Goal: Task Accomplishment & Management: Complete application form

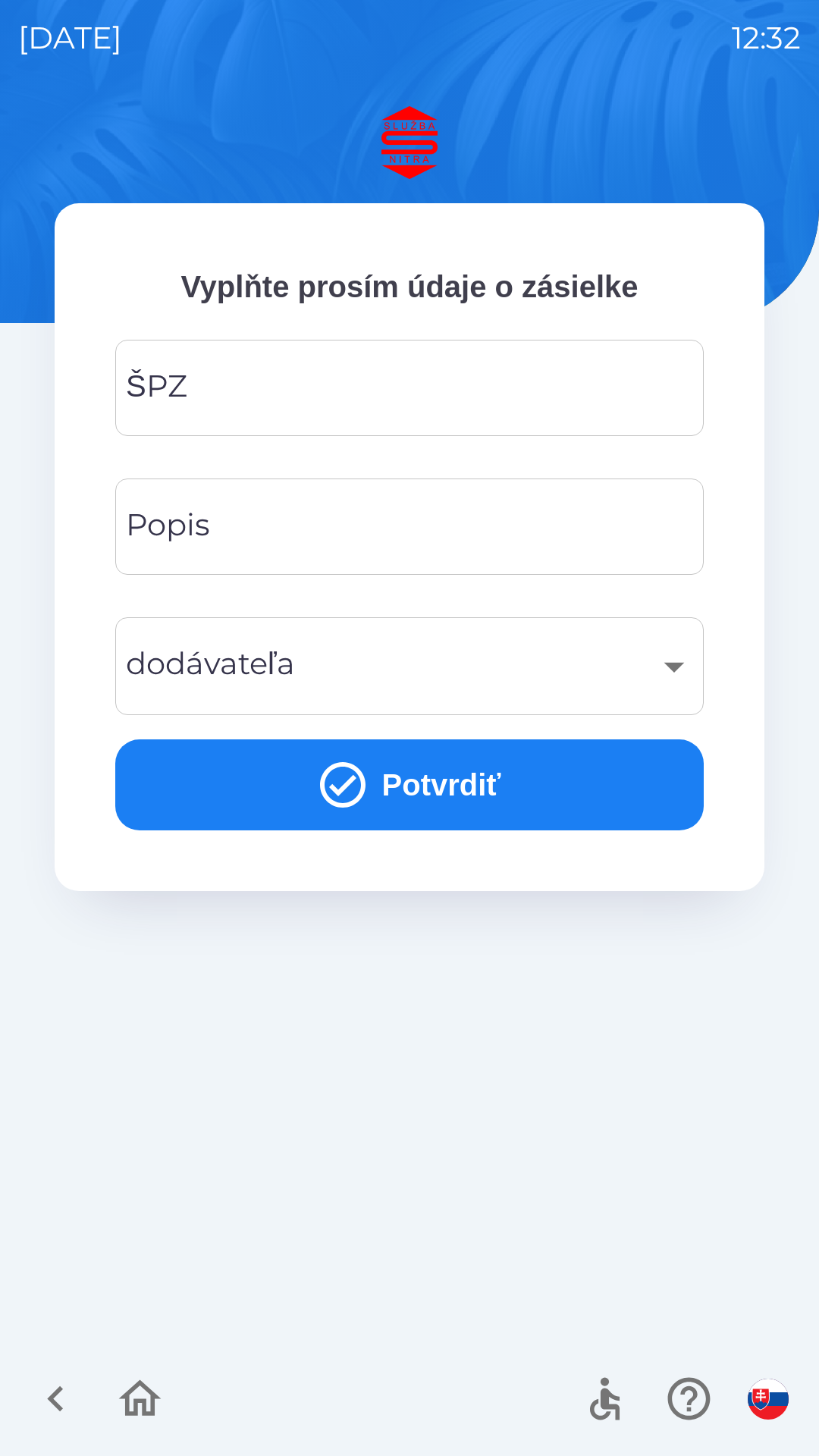
click at [403, 395] on input "ŠPZ" at bounding box center [409, 388] width 552 height 60
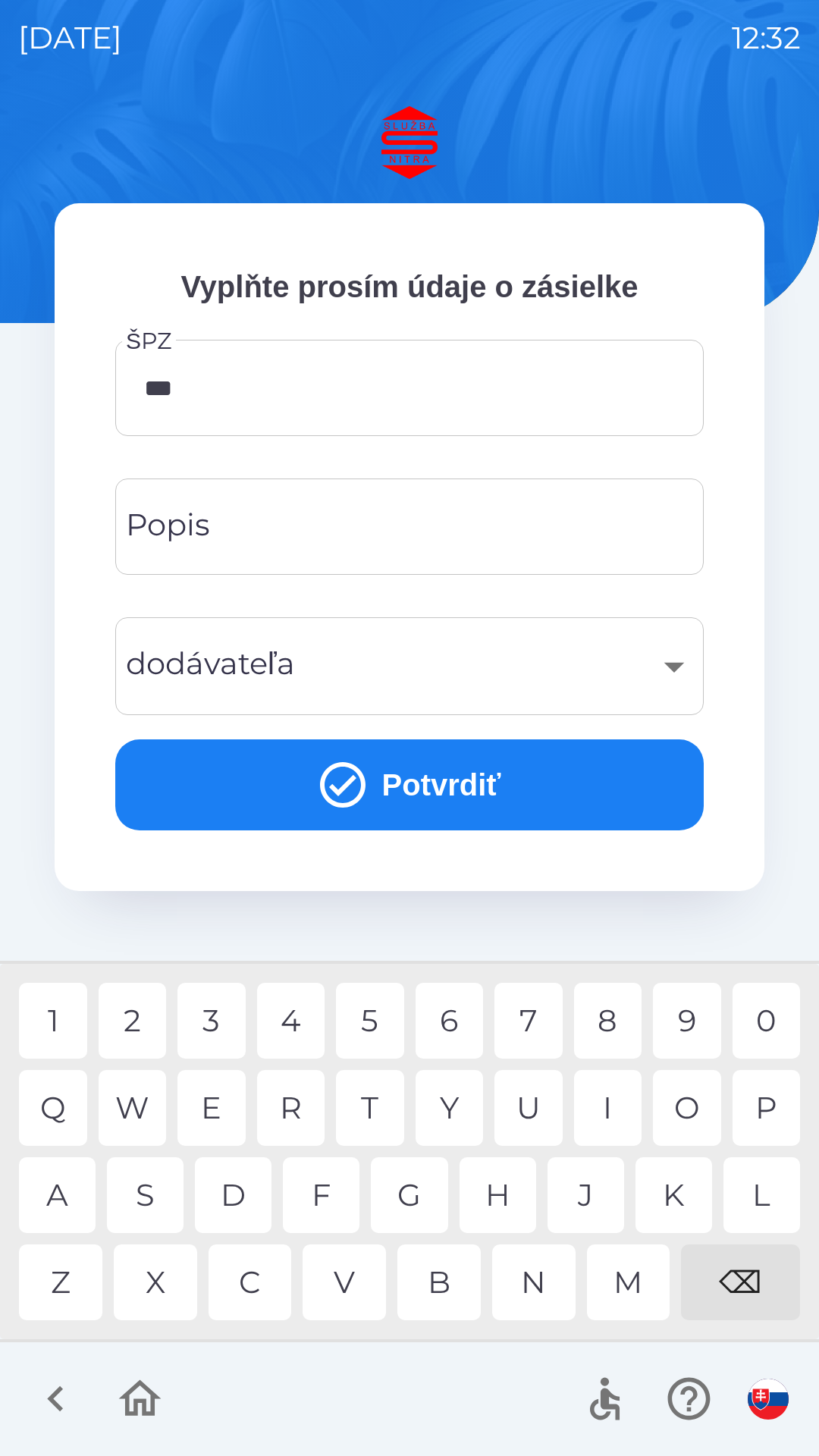
click at [131, 1032] on div "2" at bounding box center [133, 1021] width 68 height 76
click at [764, 1023] on div "0" at bounding box center [767, 1021] width 68 height 76
click at [695, 1017] on div "9" at bounding box center [687, 1021] width 68 height 76
type input "*******"
click at [399, 523] on input "Popis" at bounding box center [409, 527] width 552 height 60
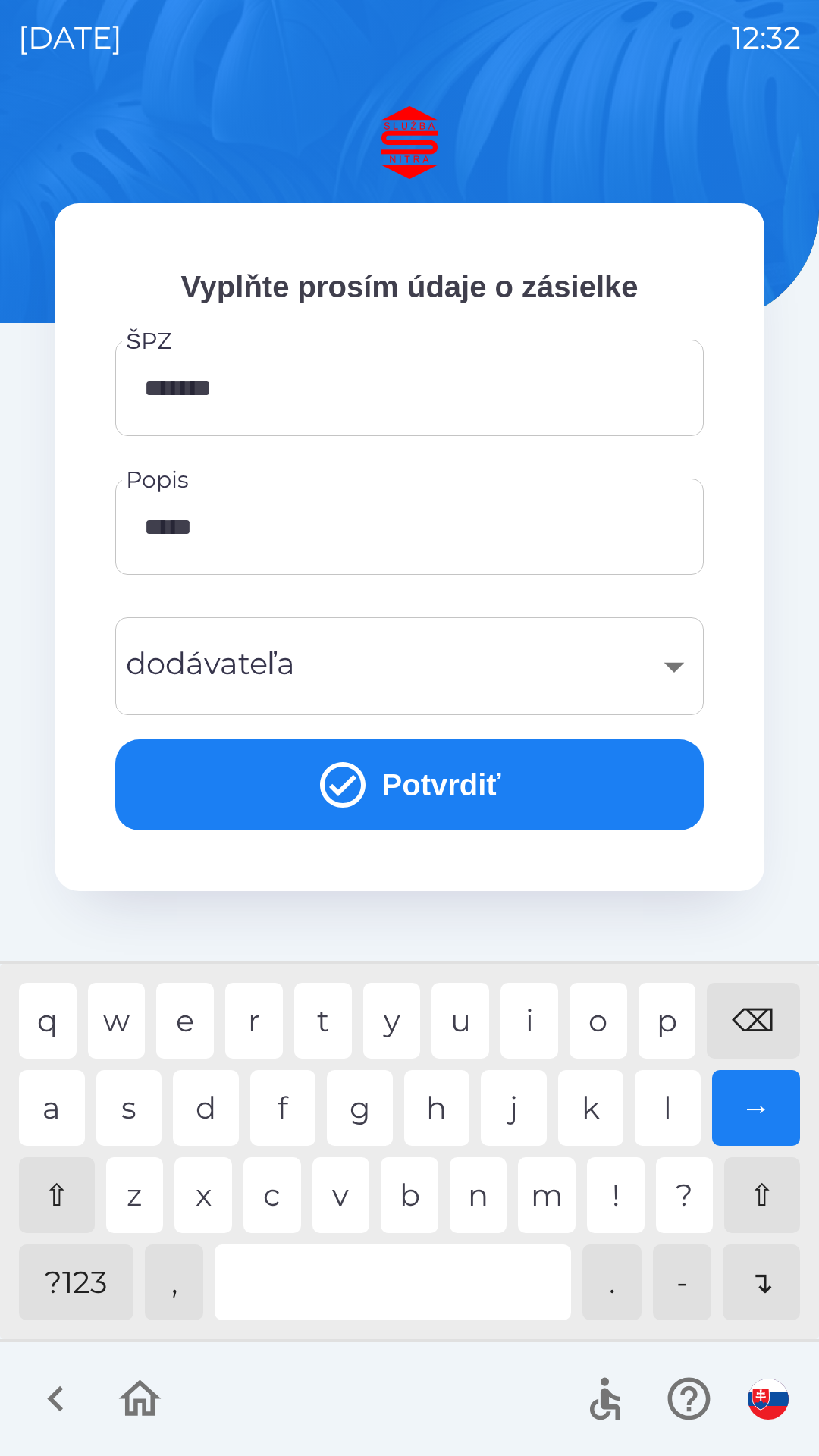
type input "******"
click at [449, 785] on button "Potvrdiť" at bounding box center [409, 785] width 588 height 91
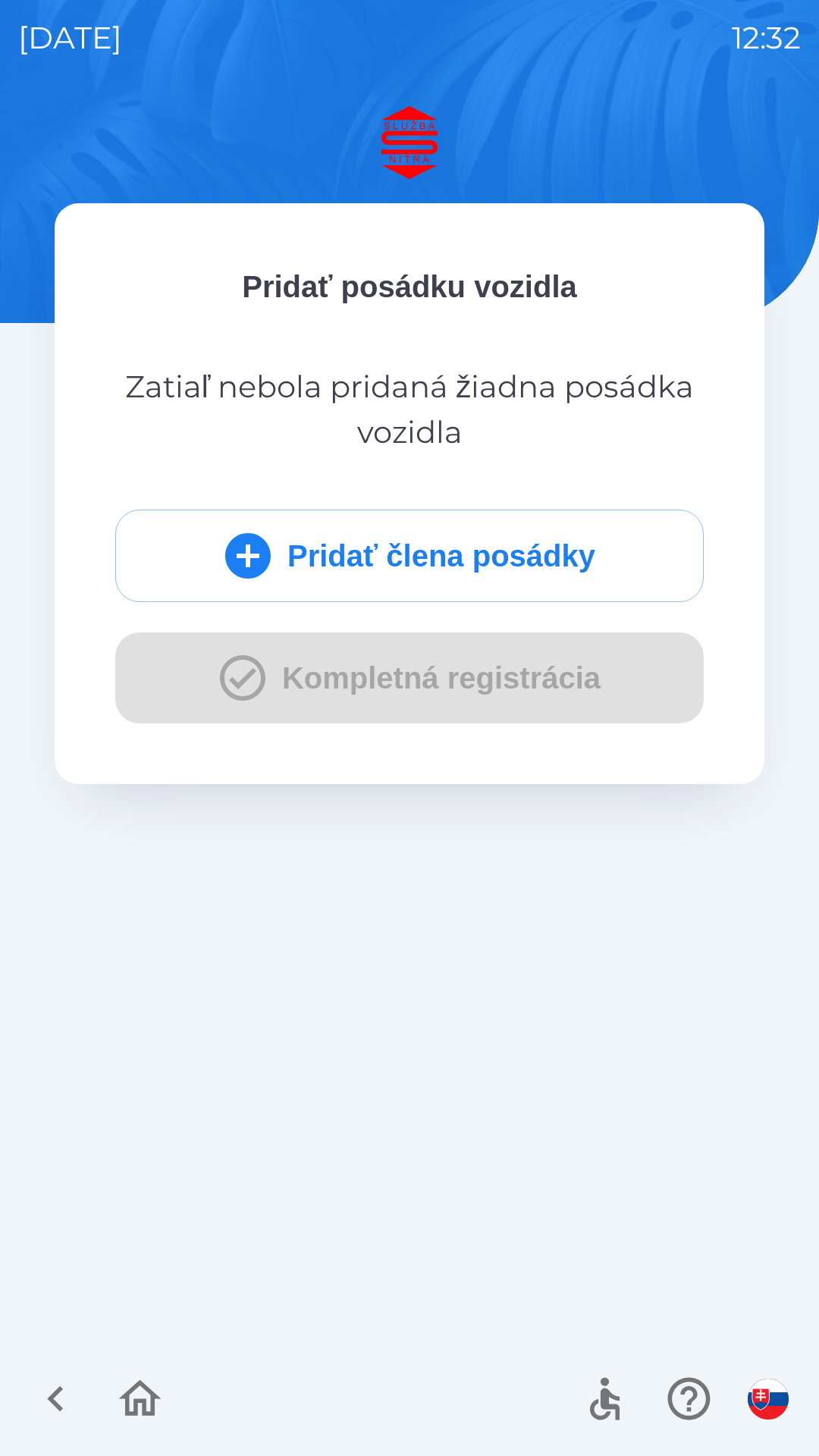
click at [423, 543] on button "Pridať člena posádky" at bounding box center [409, 555] width 588 height 92
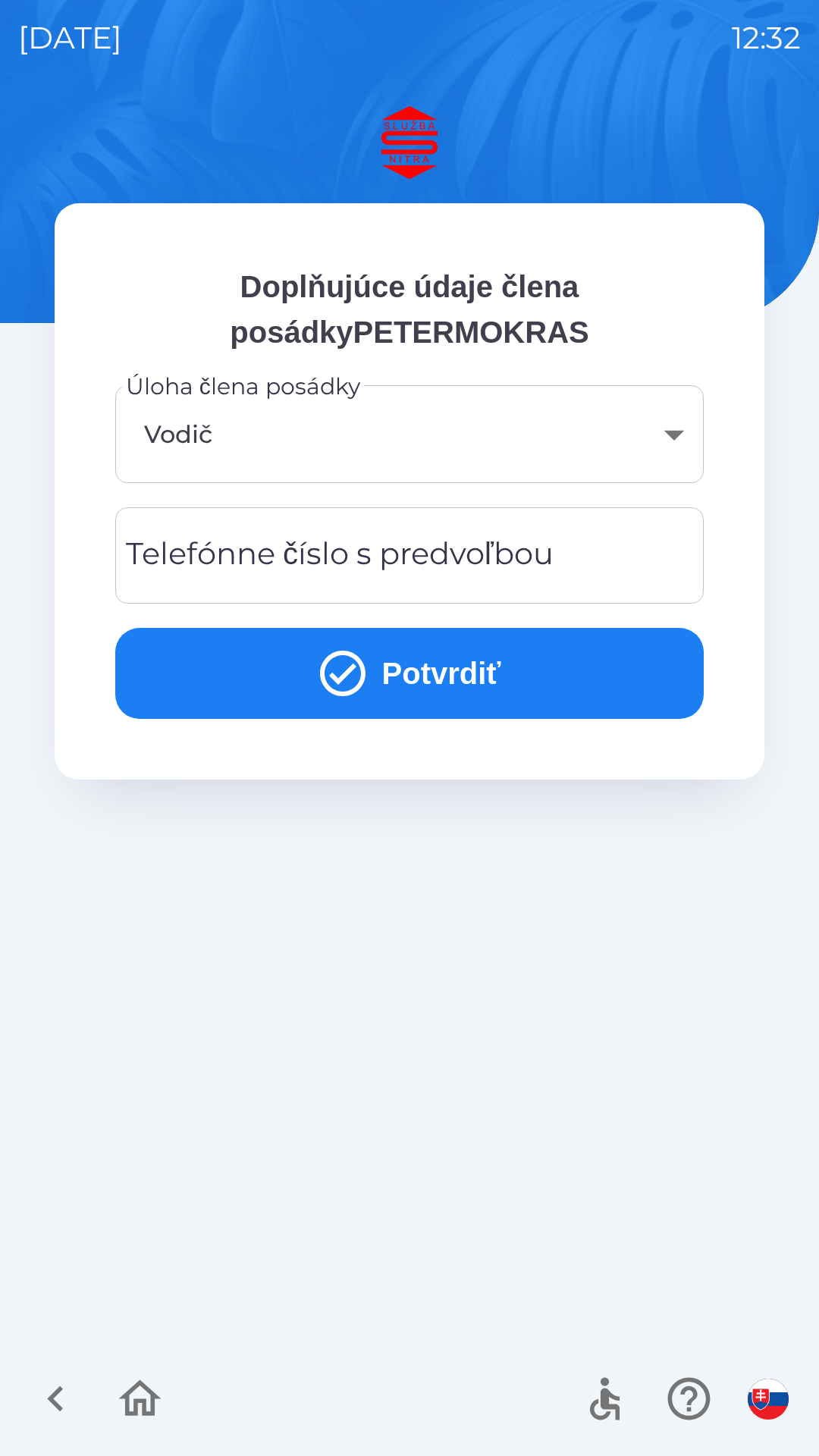
click at [447, 558] on div "Telefónne číslo s predvoľbou Telefónne číslo s predvoľbou" at bounding box center [409, 555] width 588 height 96
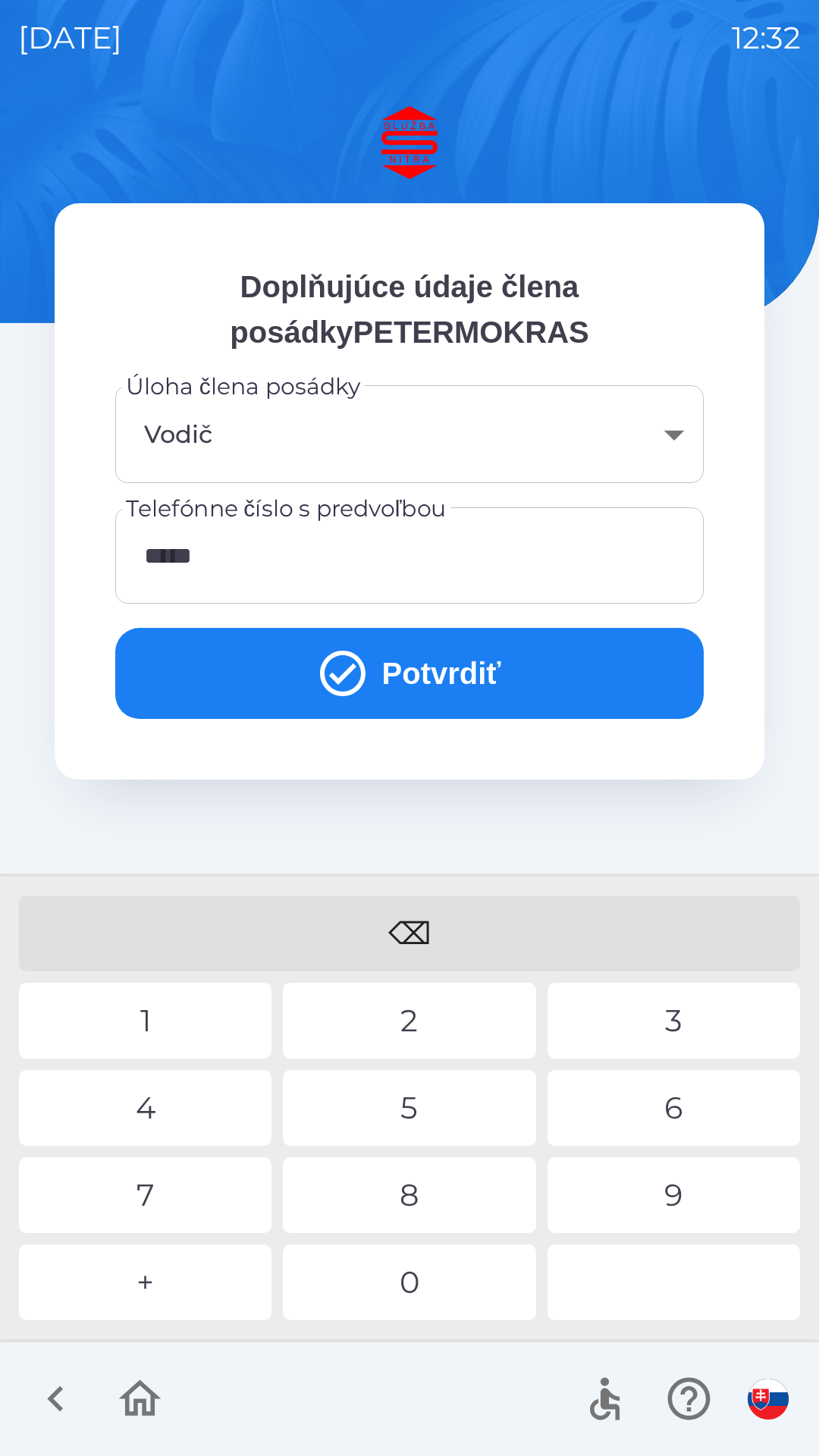
click at [674, 1191] on div "9" at bounding box center [674, 1196] width 253 height 76
click at [414, 1015] on div "2" at bounding box center [410, 1021] width 253 height 76
click at [426, 1197] on div "8" at bounding box center [410, 1196] width 253 height 76
click at [431, 1018] on div "2" at bounding box center [410, 1021] width 253 height 76
type input "**********"
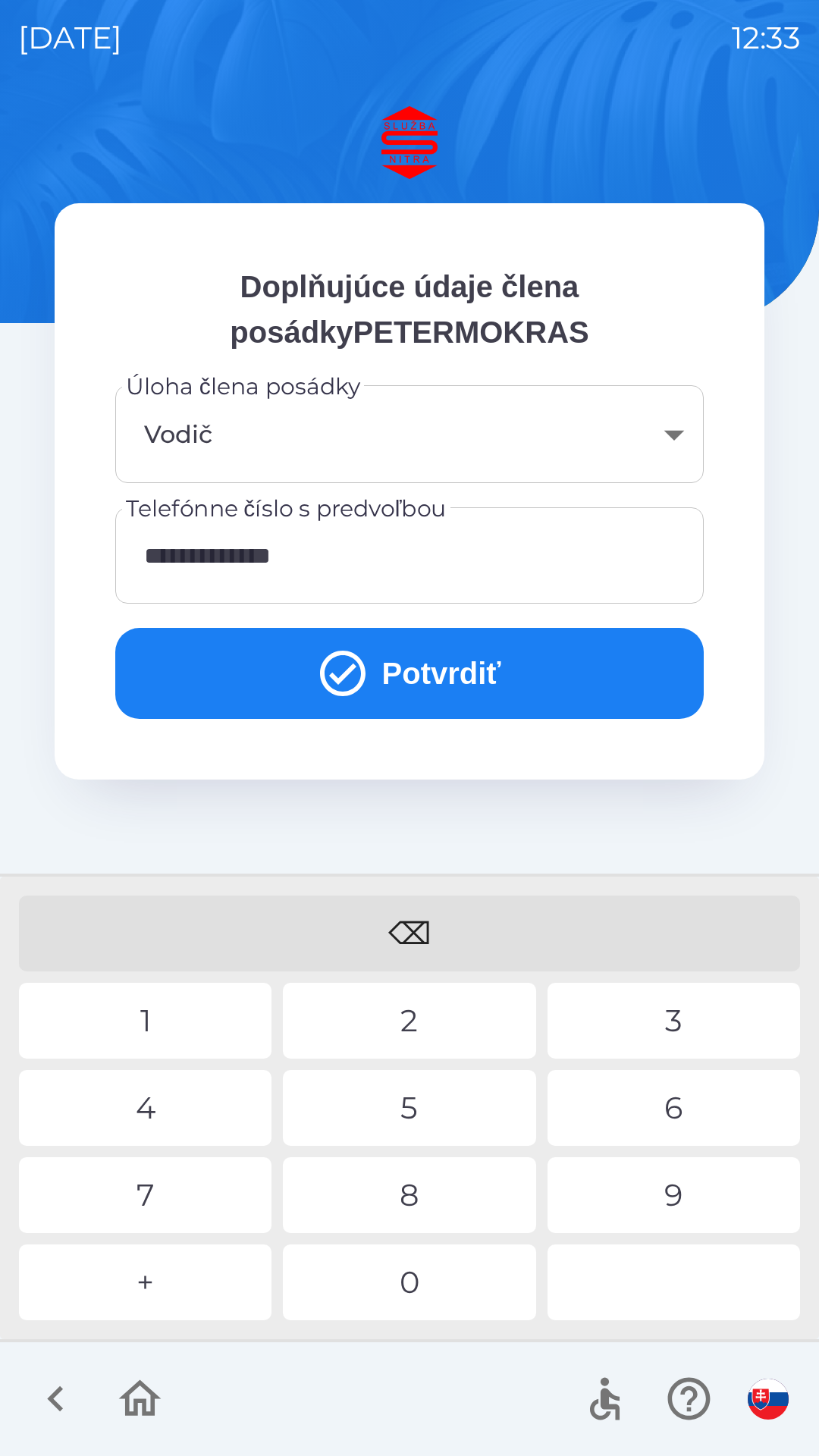
click at [346, 681] on icon "submit" at bounding box center [342, 673] width 54 height 54
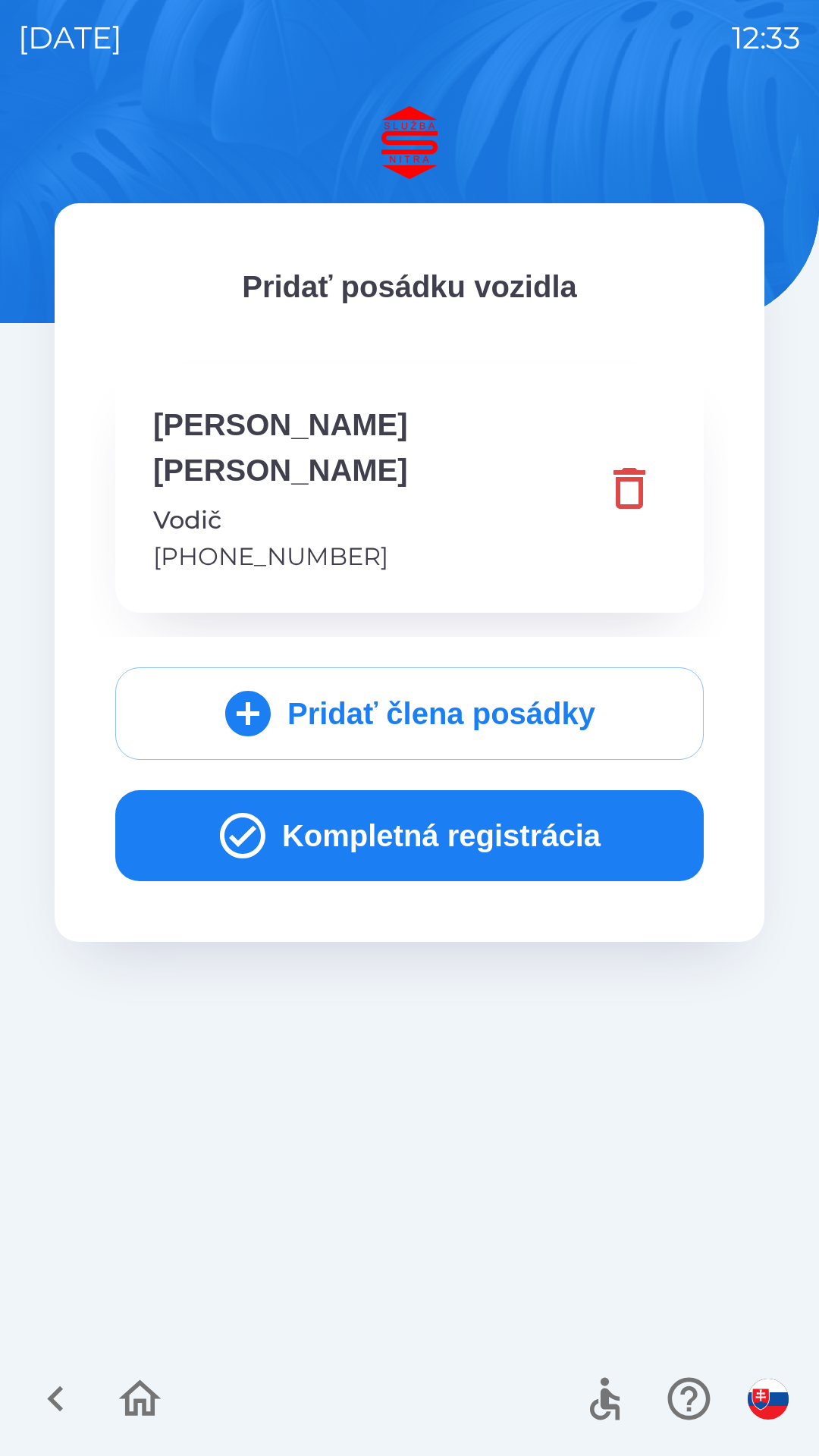
click at [240, 809] on icon "button" at bounding box center [242, 835] width 54 height 54
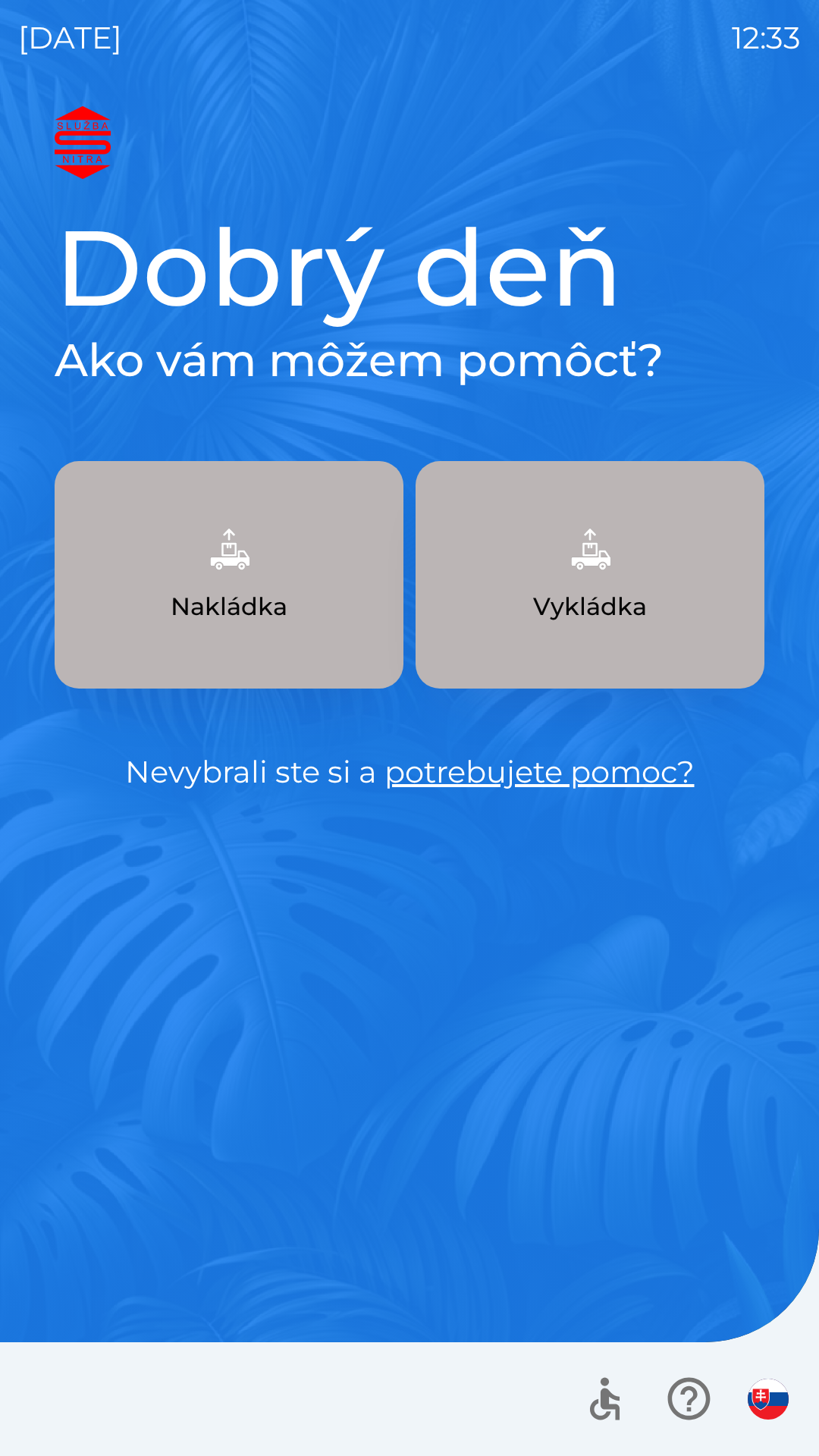
click at [586, 584] on button "Vykládka" at bounding box center [589, 574] width 349 height 227
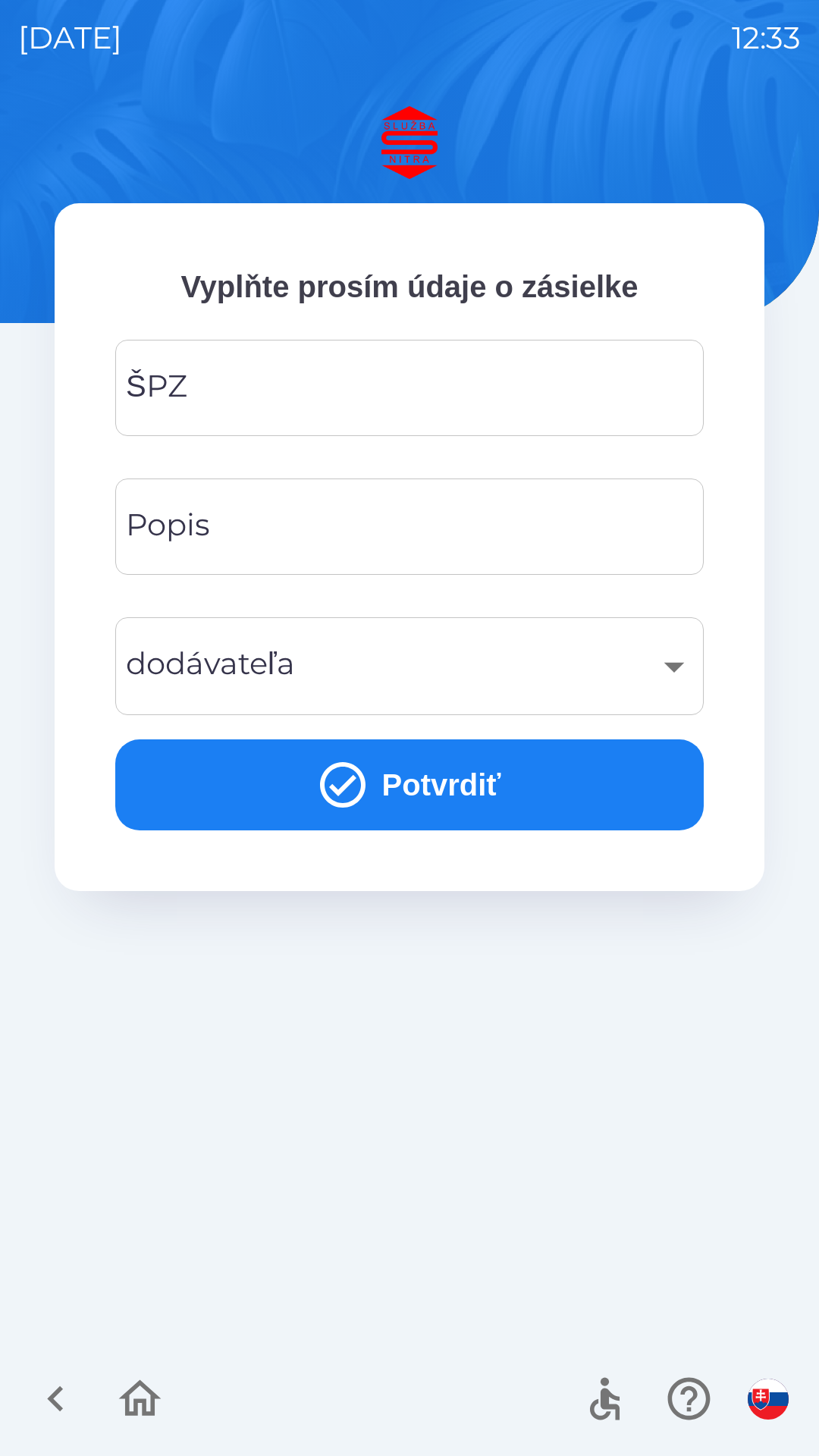
click at [272, 377] on input "ŠPZ" at bounding box center [409, 388] width 552 height 60
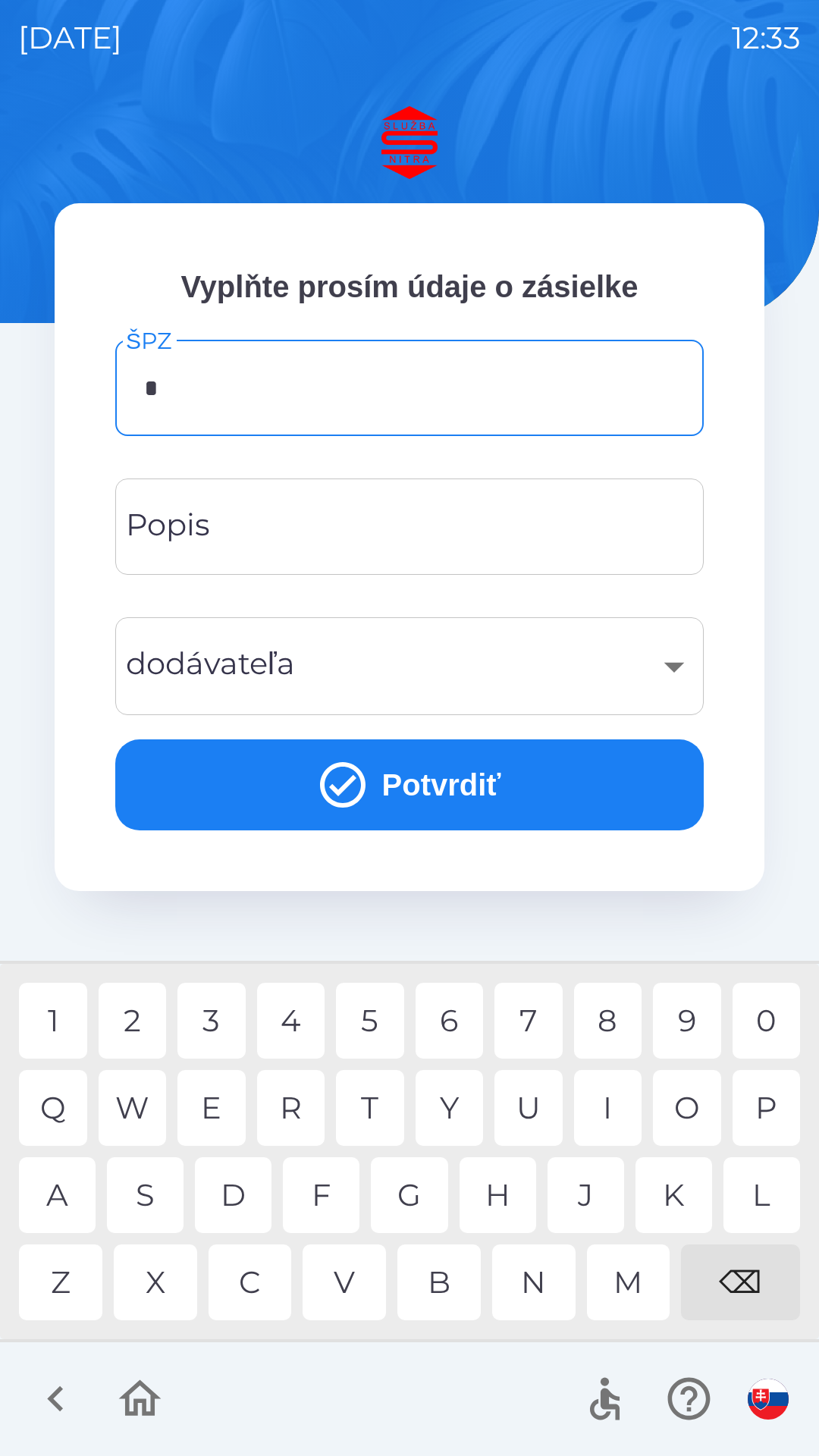
click at [149, 1211] on div "S" at bounding box center [145, 1196] width 77 height 76
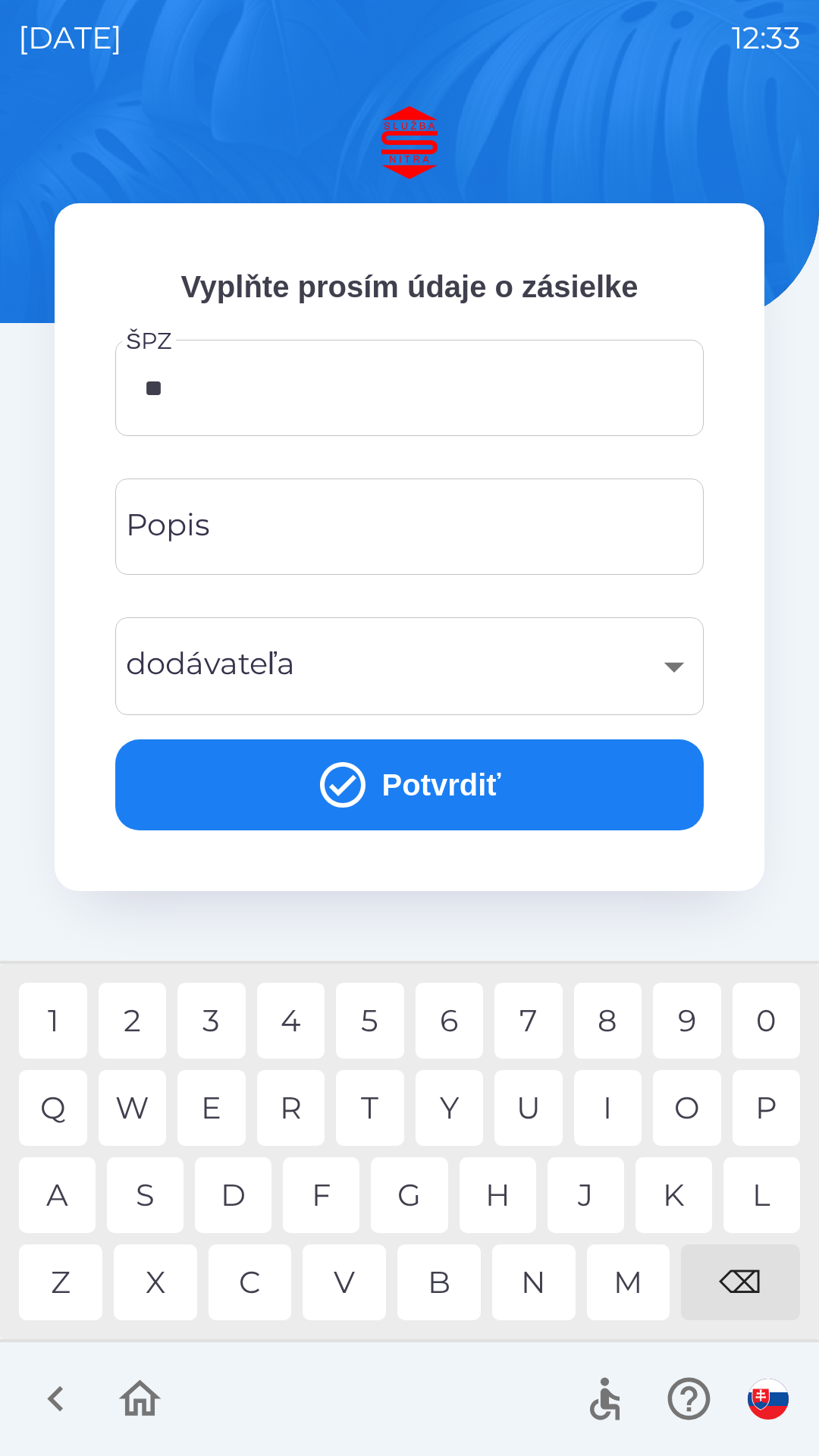
click at [59, 1202] on div "A" at bounding box center [57, 1196] width 77 height 76
type input "*******"
click at [332, 1205] on div "F" at bounding box center [321, 1196] width 77 height 76
click at [390, 674] on div "​" at bounding box center [409, 666] width 552 height 62
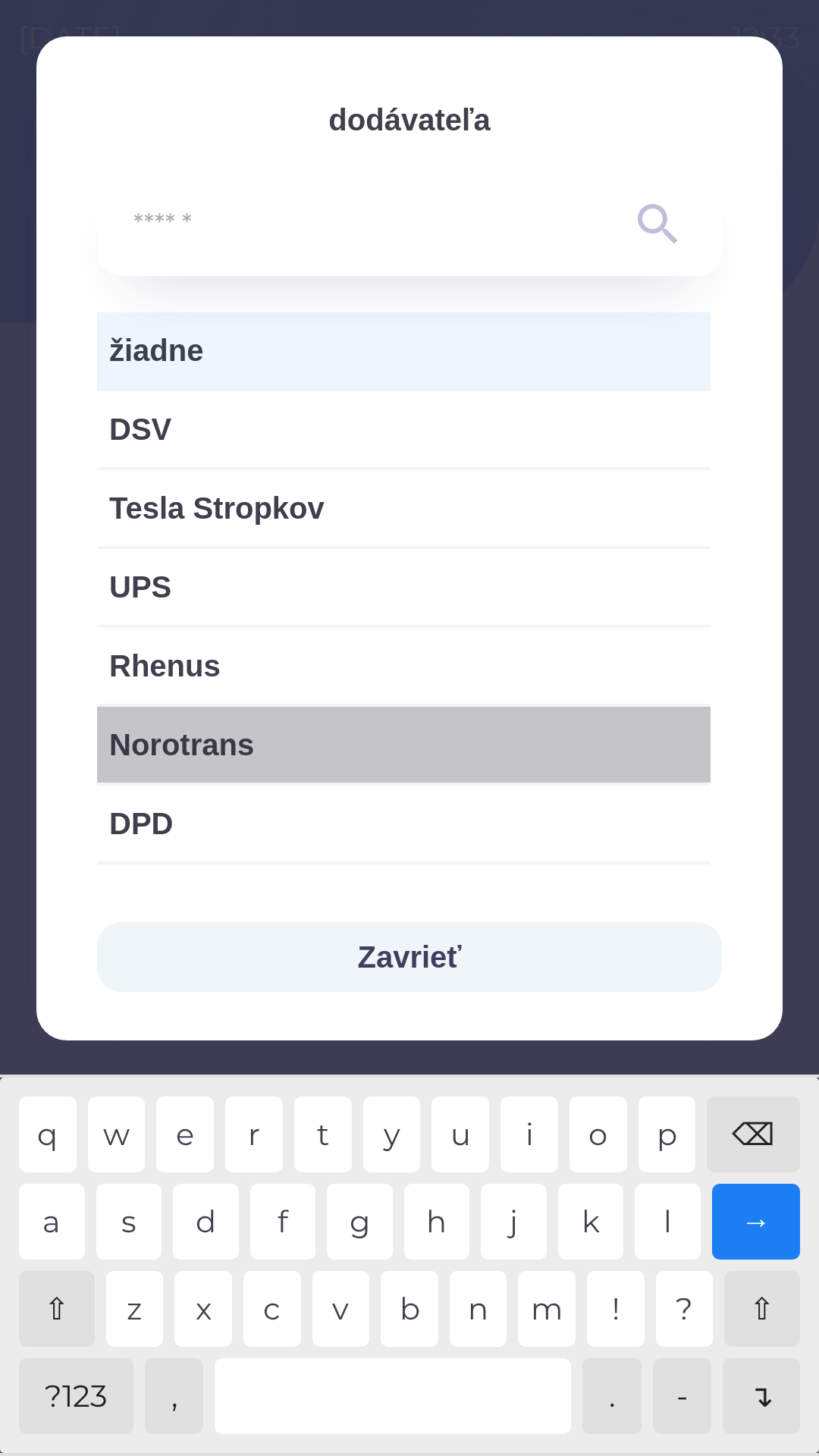
click at [361, 757] on span "Norotrans" at bounding box center [404, 745] width 589 height 46
type input "***"
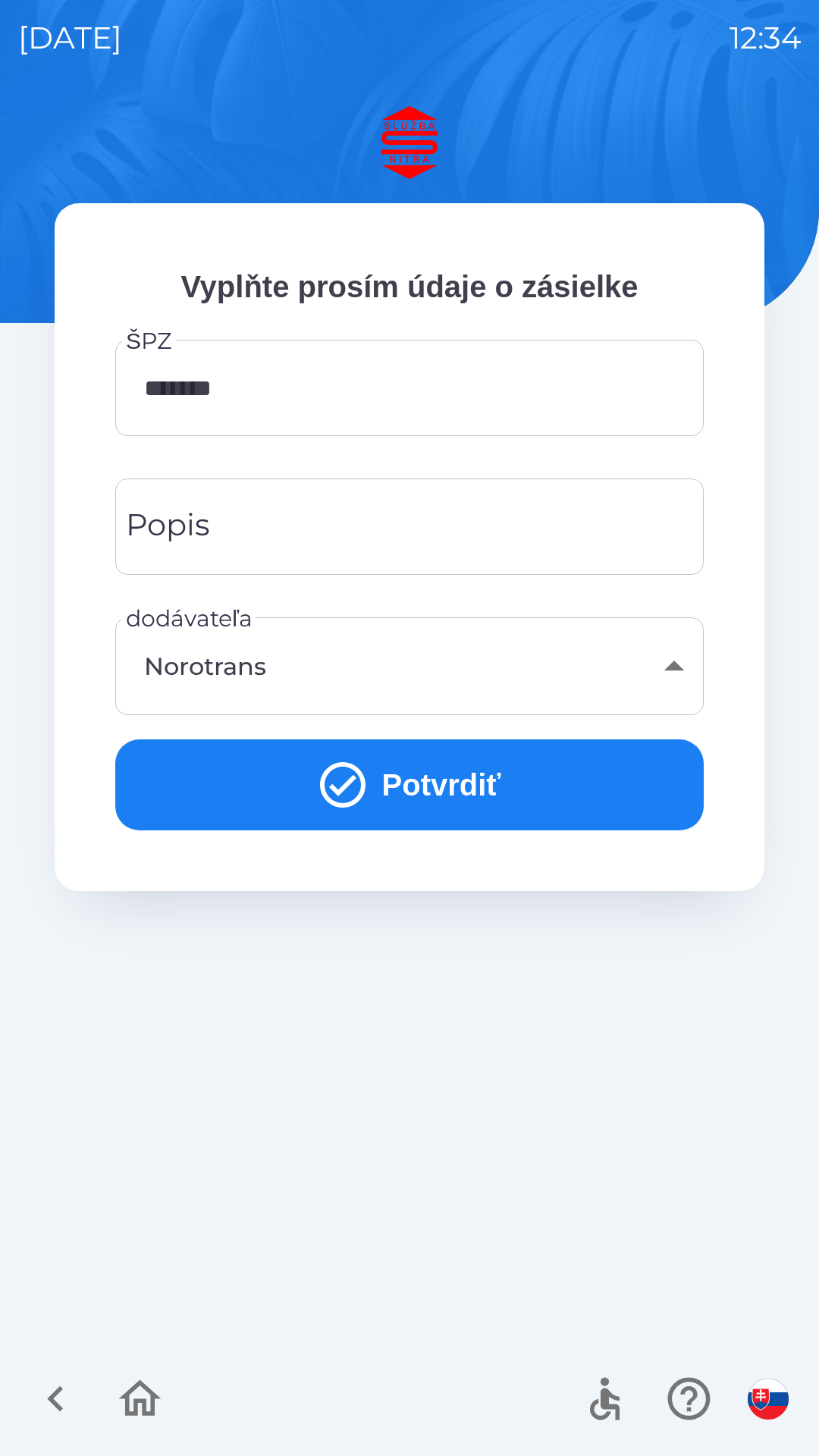
click at [415, 539] on input "Popis" at bounding box center [409, 527] width 552 height 60
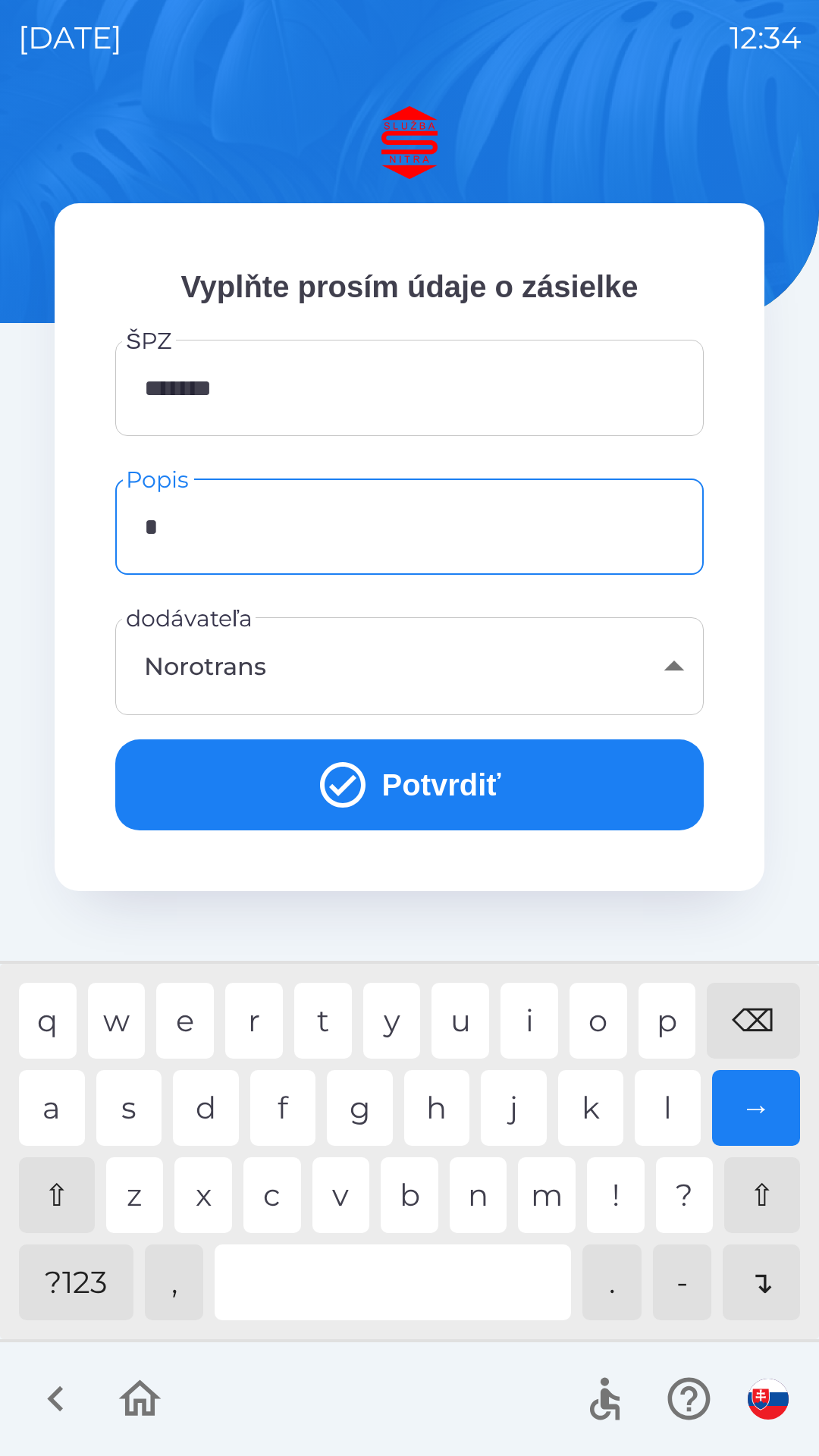
click at [667, 1023] on div "p" at bounding box center [667, 1021] width 58 height 76
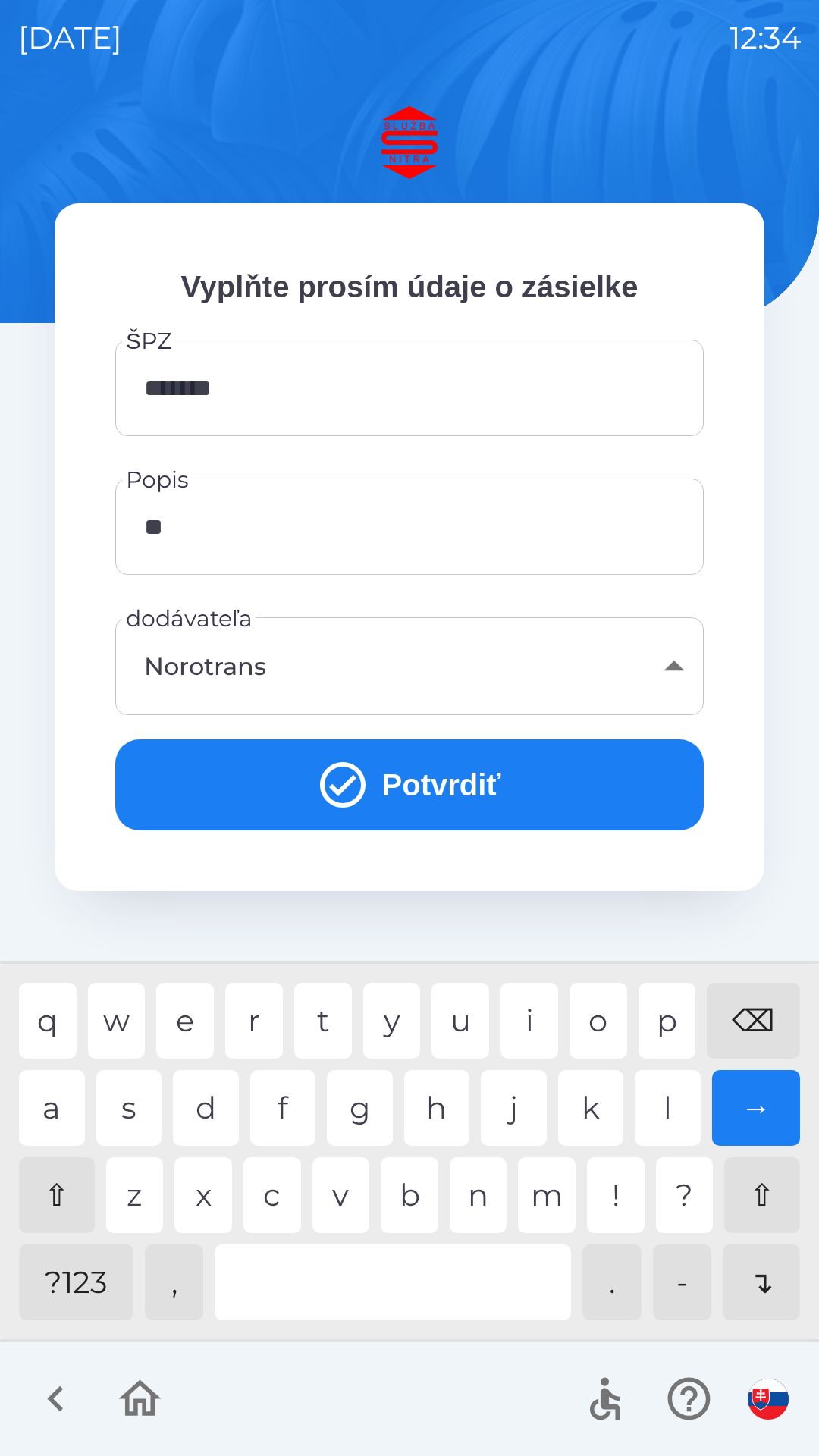
click at [189, 1028] on div "e" at bounding box center [184, 1021] width 58 height 76
click at [669, 1122] on div "l" at bounding box center [667, 1108] width 66 height 76
click at [528, 1047] on div "i" at bounding box center [529, 1021] width 58 height 76
type input "*******"
click at [479, 1200] on div "n" at bounding box center [478, 1196] width 58 height 76
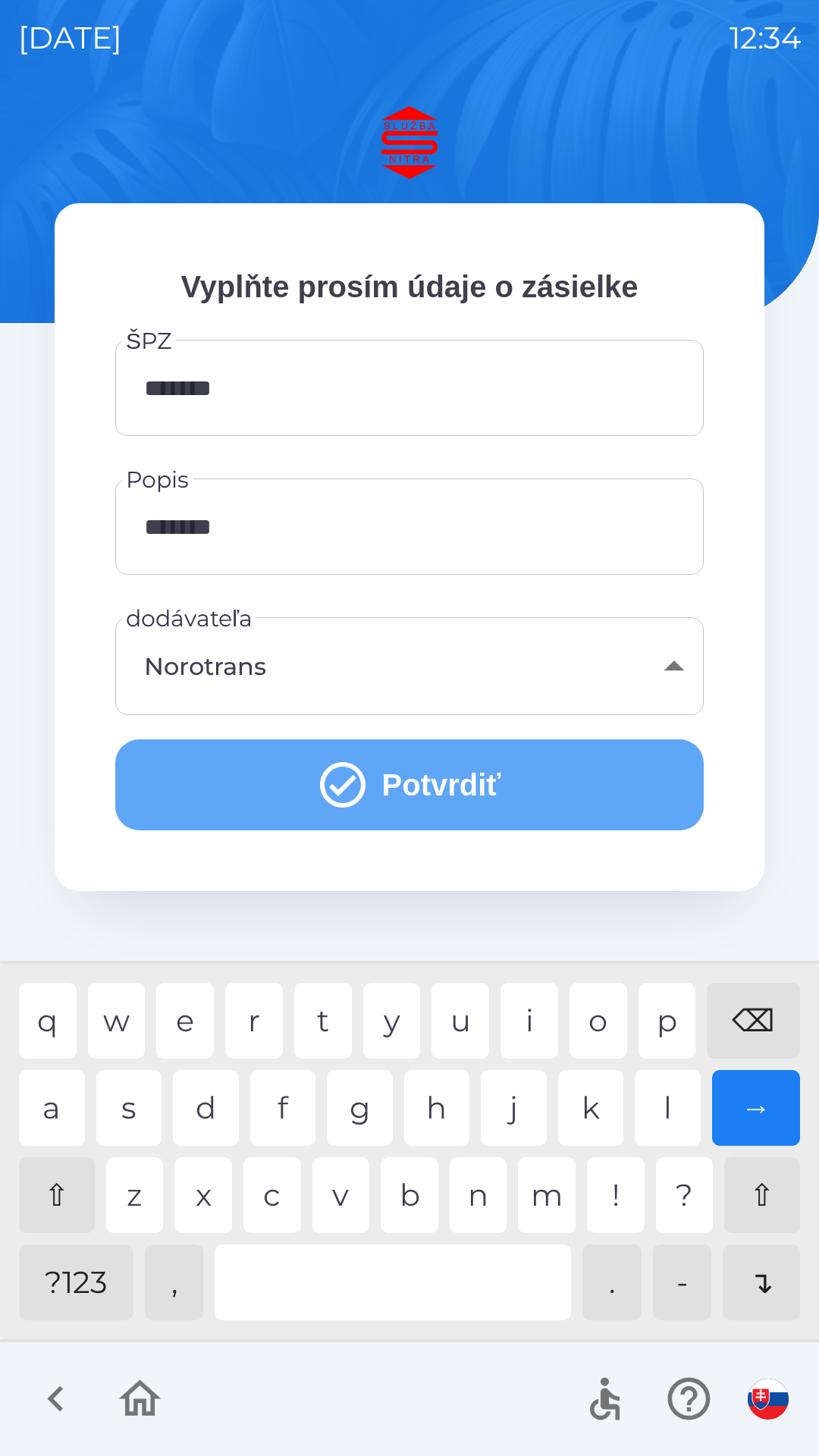
click at [357, 788] on icon "submit" at bounding box center [343, 785] width 46 height 46
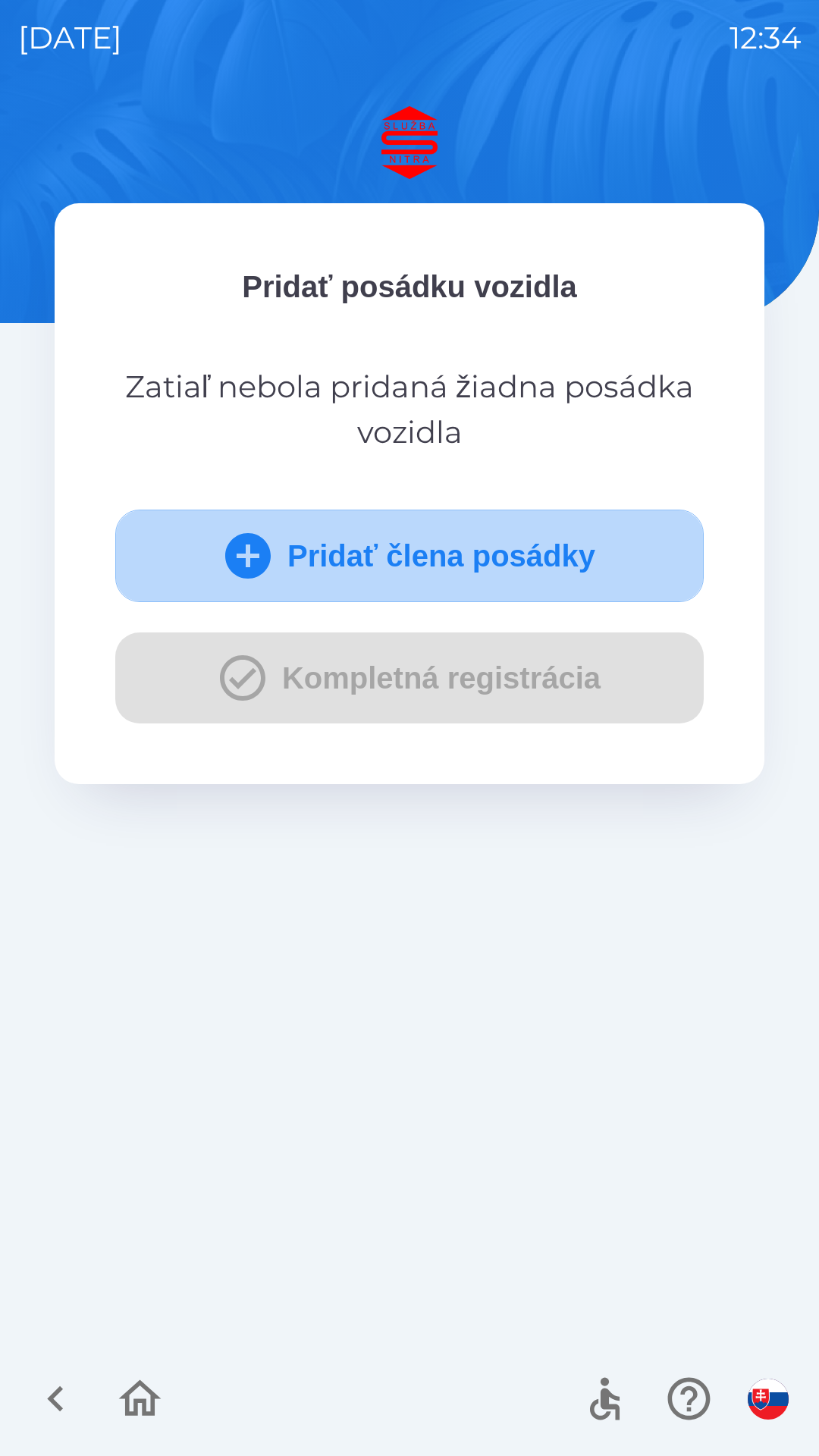
click at [254, 558] on icon "submit" at bounding box center [248, 556] width 46 height 46
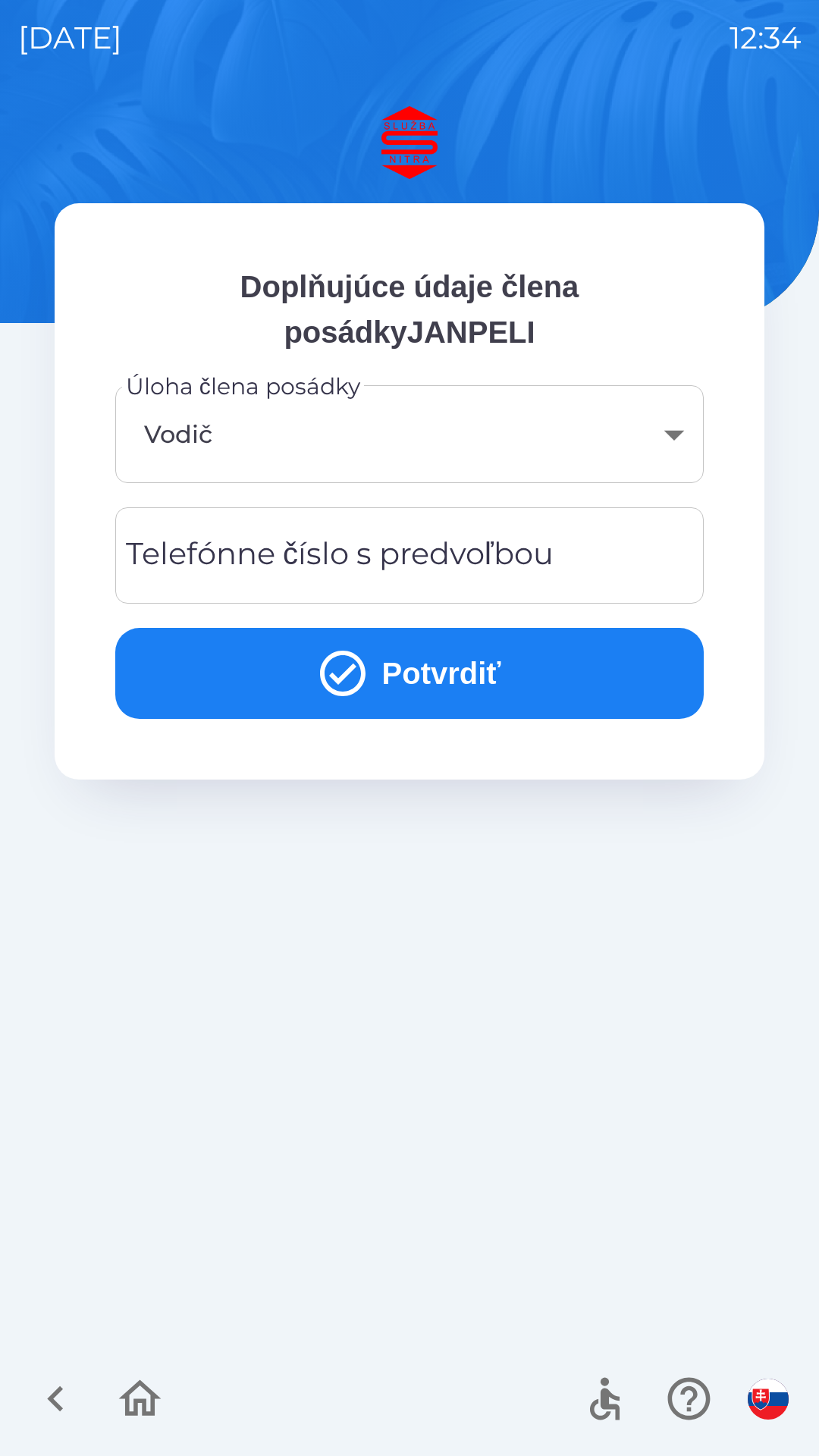
click at [352, 680] on icon "submit" at bounding box center [342, 673] width 54 height 54
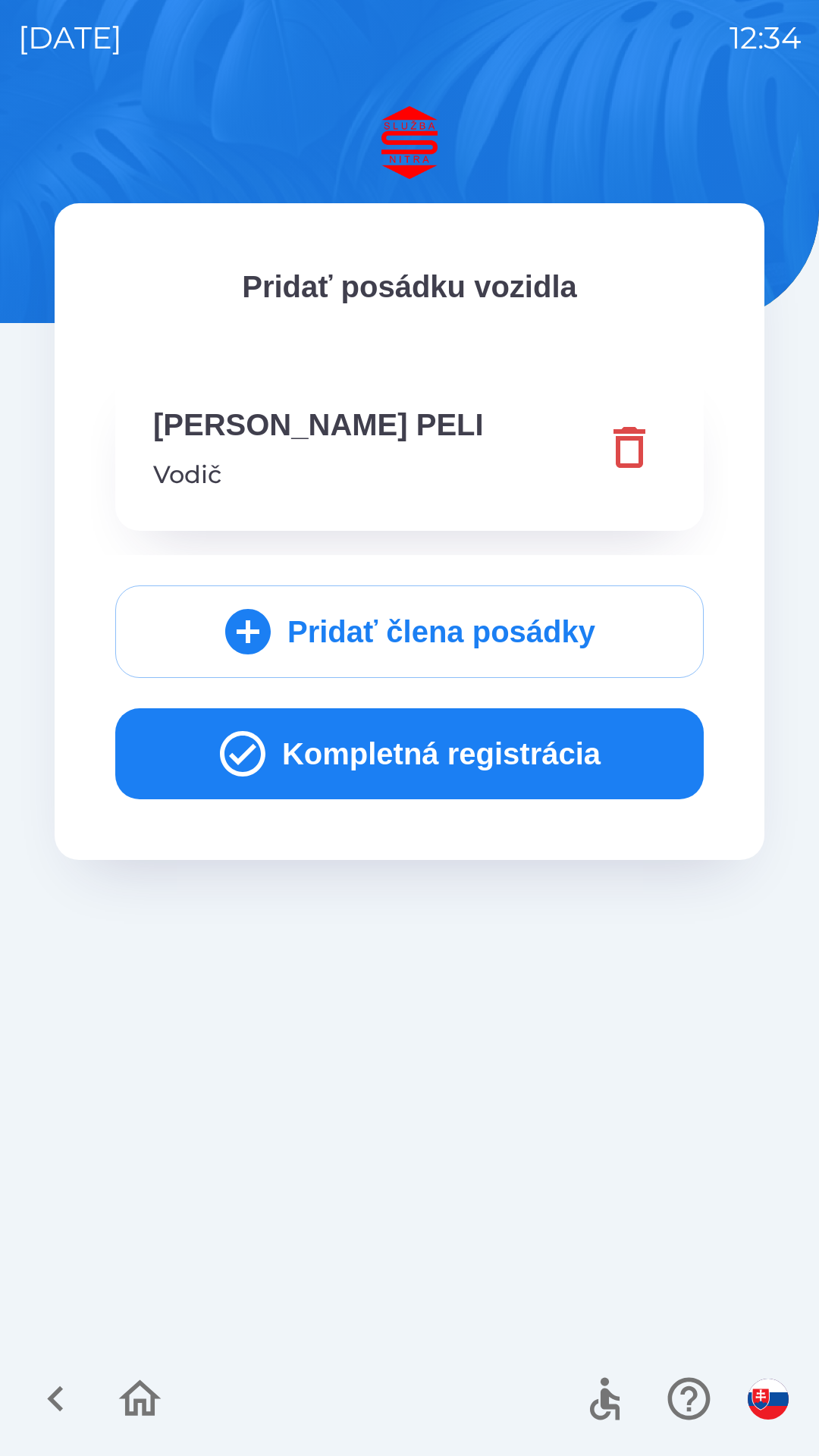
click at [380, 767] on button "Kompletná registrácia" at bounding box center [409, 754] width 588 height 91
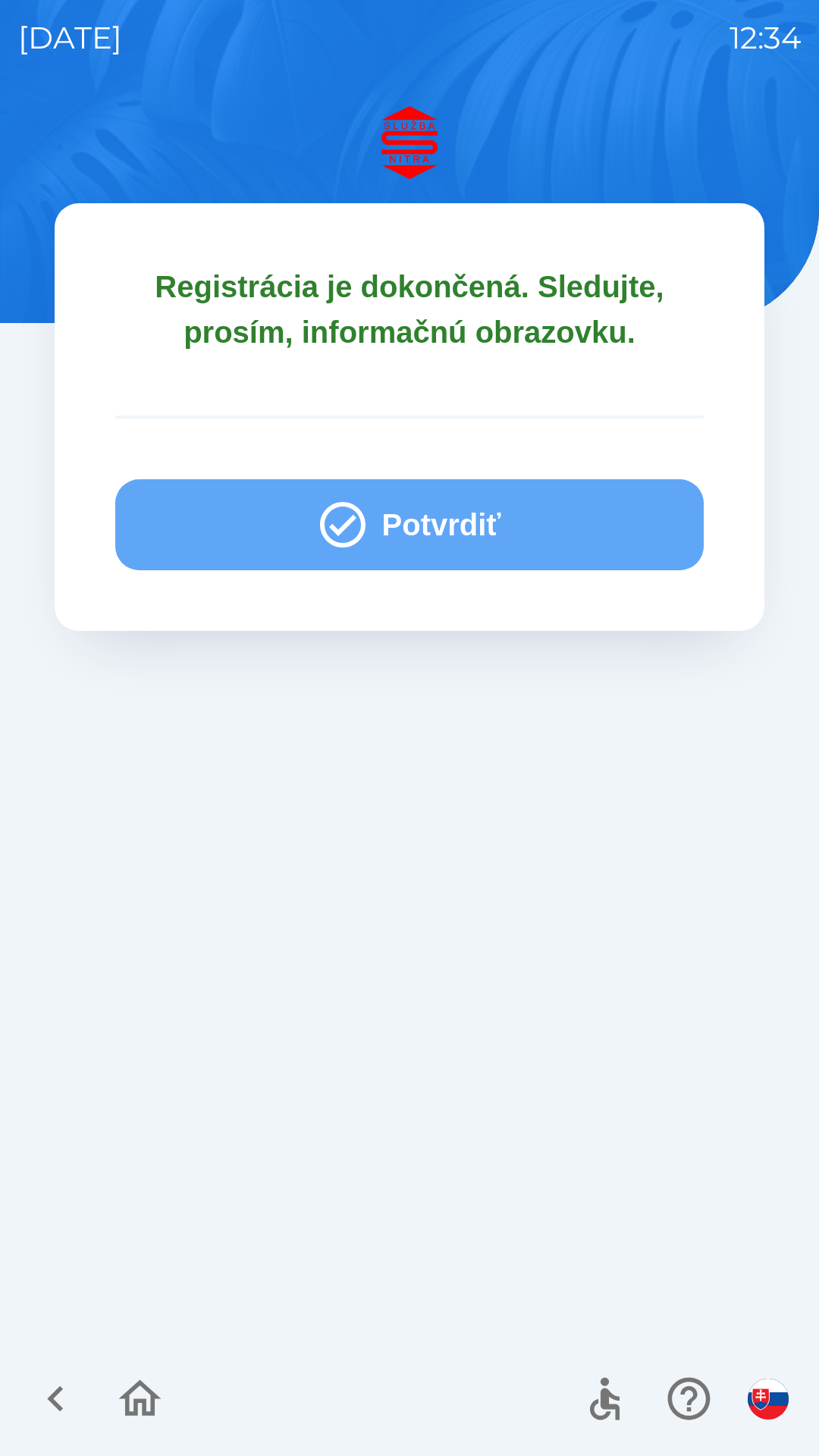
click at [315, 539] on icon "button" at bounding box center [342, 524] width 54 height 54
